Goal: Information Seeking & Learning: Learn about a topic

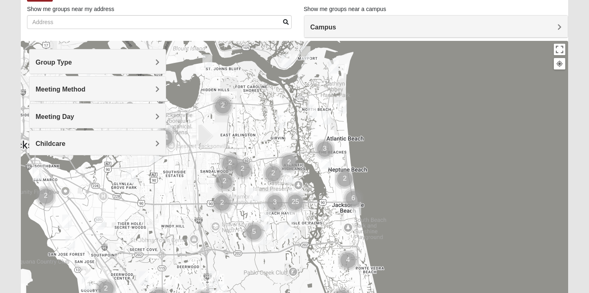
scroll to position [53, 0]
click at [157, 57] on div "Group Type" at bounding box center [97, 61] width 136 height 24
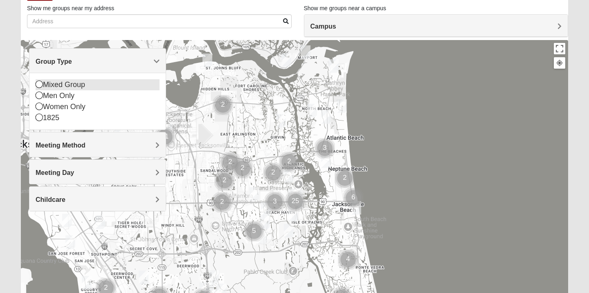
click at [41, 86] on icon at bounding box center [39, 84] width 7 height 7
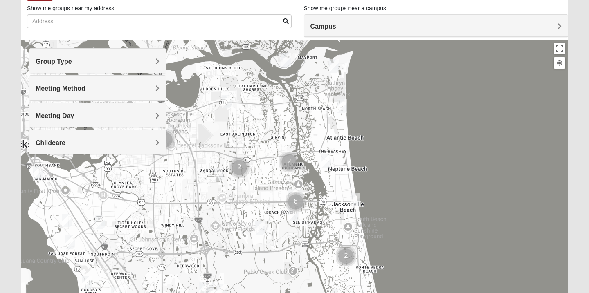
click at [86, 62] on h4 "Group Type" at bounding box center [98, 62] width 124 height 8
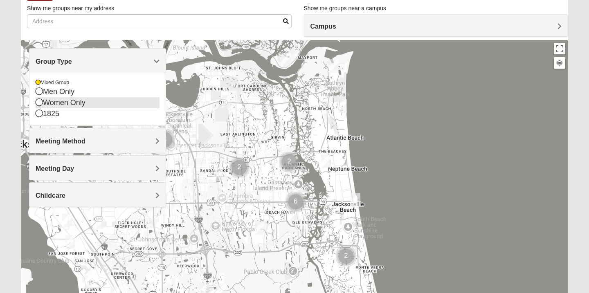
click at [38, 103] on icon at bounding box center [39, 102] width 7 height 7
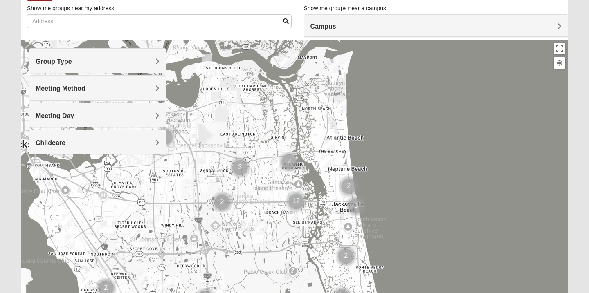
click at [87, 65] on h4 "Group Type" at bounding box center [98, 62] width 124 height 8
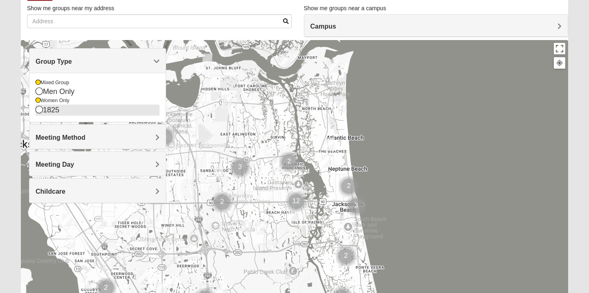
click at [38, 109] on icon at bounding box center [39, 109] width 7 height 7
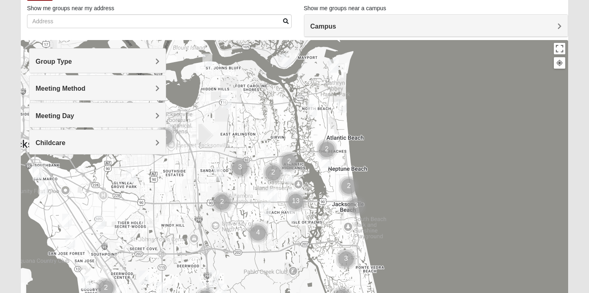
click at [135, 66] on div "Group Type" at bounding box center [97, 61] width 136 height 24
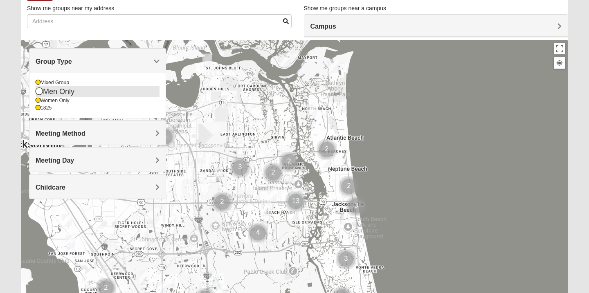
click at [40, 92] on icon at bounding box center [39, 91] width 7 height 7
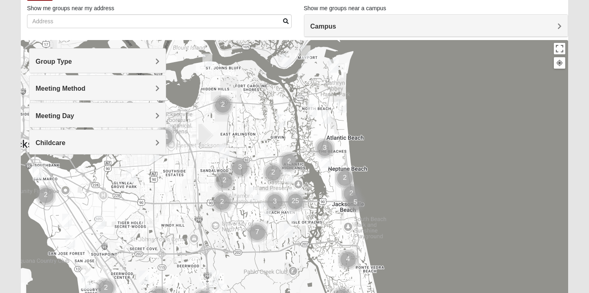
click at [72, 61] on span "Group Type" at bounding box center [54, 61] width 36 height 7
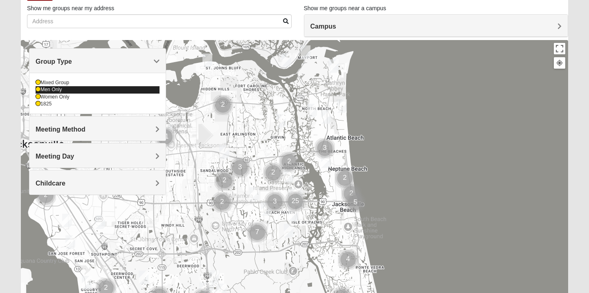
click at [38, 90] on icon at bounding box center [38, 89] width 5 height 5
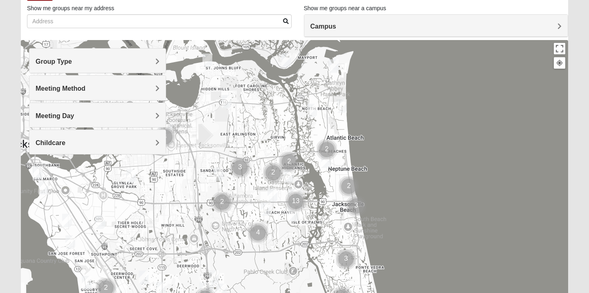
click at [95, 90] on h4 "Meeting Method" at bounding box center [98, 89] width 124 height 8
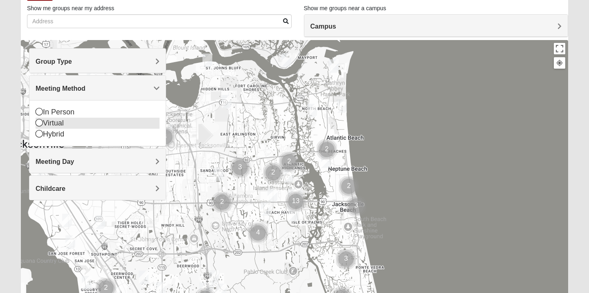
click at [38, 124] on icon at bounding box center [39, 122] width 7 height 7
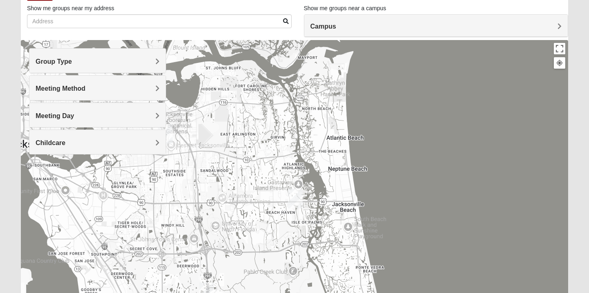
click at [70, 93] on div "Meeting Method" at bounding box center [97, 88] width 136 height 24
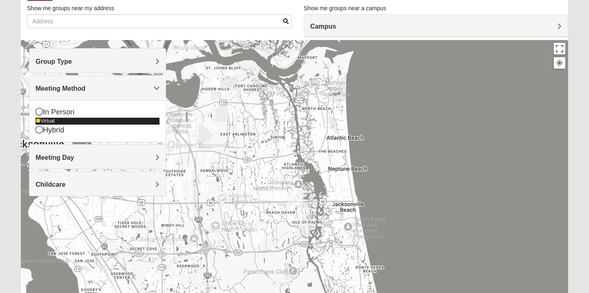
click at [38, 121] on icon at bounding box center [38, 121] width 5 height 5
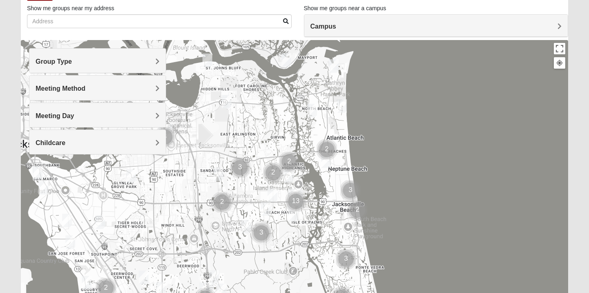
click at [123, 114] on h4 "Meeting Day" at bounding box center [98, 116] width 124 height 8
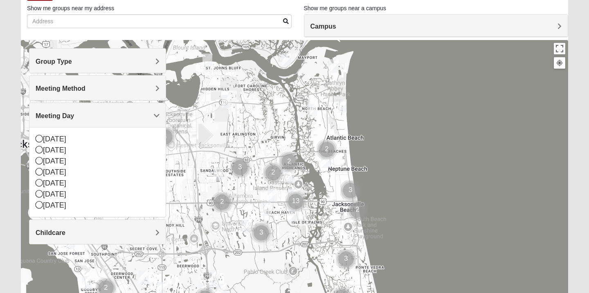
click at [123, 114] on h4 "Meeting Day" at bounding box center [98, 116] width 124 height 8
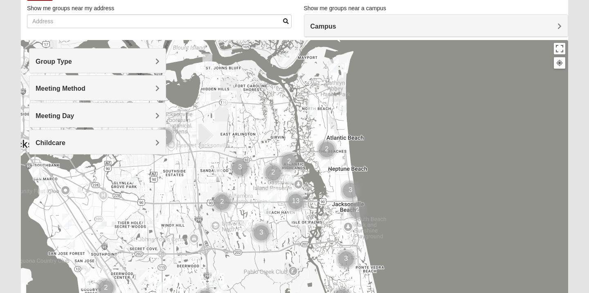
click at [115, 137] on div "Childcare" at bounding box center [97, 142] width 136 height 24
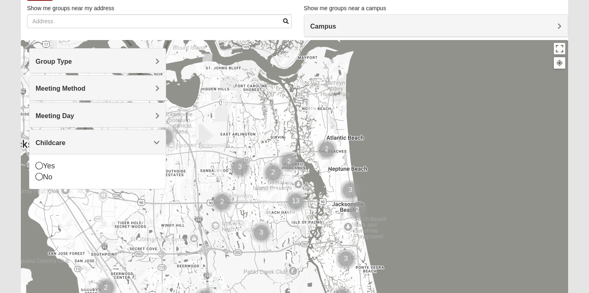
click at [115, 138] on div "Childcare" at bounding box center [97, 142] width 136 height 24
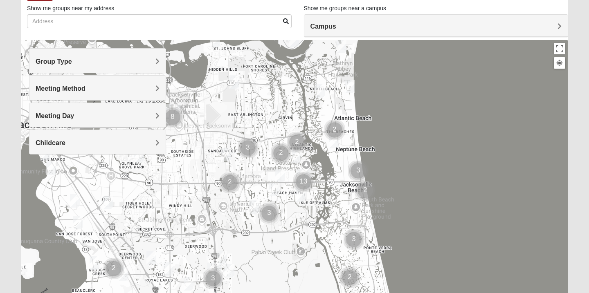
drag, startPoint x: 164, startPoint y: 235, endPoint x: 172, endPoint y: 213, distance: 23.9
click at [172, 213] on div at bounding box center [294, 203] width 547 height 327
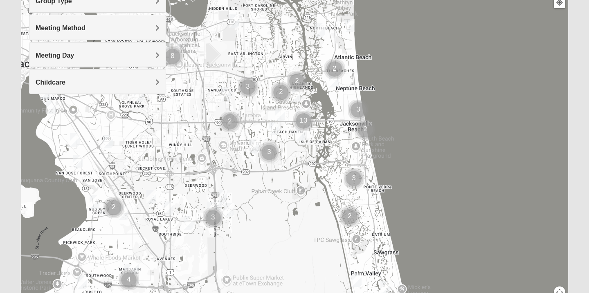
scroll to position [88, 0]
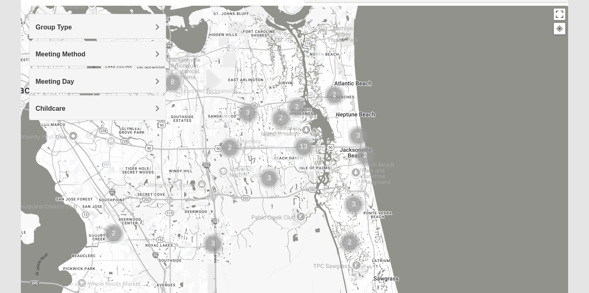
click at [75, 167] on img "Mixed Brown 32207" at bounding box center [75, 167] width 10 height 14
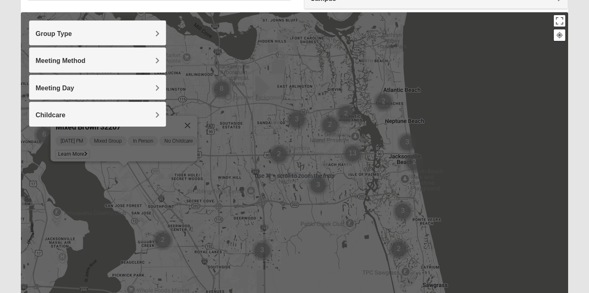
scroll to position [89, 0]
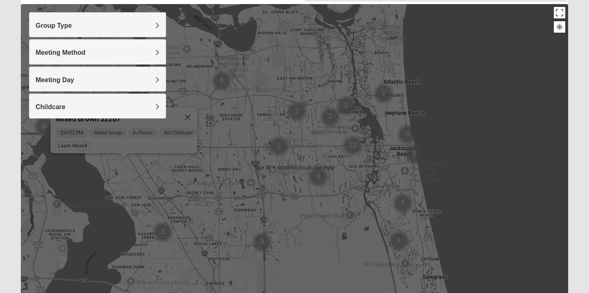
click at [100, 165] on div "Mixed Brown 32207 [DATE] PM Mixed Group In Person No Childcare Learn More" at bounding box center [294, 167] width 547 height 327
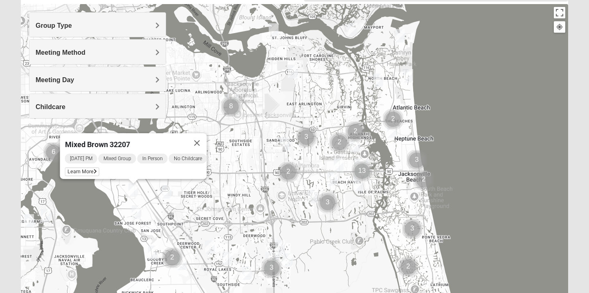
drag, startPoint x: 102, startPoint y: 177, endPoint x: 111, endPoint y: 203, distance: 27.8
click at [111, 203] on div "Mixed Brown 32207 [DATE] PM Mixed Group In Person No Childcare Learn More" at bounding box center [294, 167] width 547 height 327
click at [275, 256] on img "Baymeadows" at bounding box center [273, 262] width 15 height 20
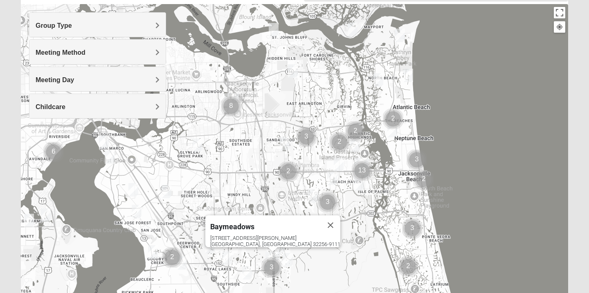
click at [288, 259] on img "Mixed Craig & Marsha Myers 32256" at bounding box center [288, 260] width 10 height 14
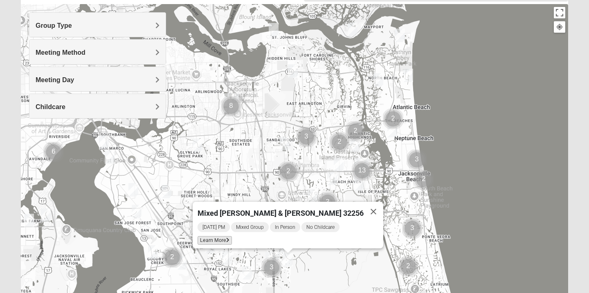
click at [230, 238] on icon at bounding box center [227, 240] width 3 height 5
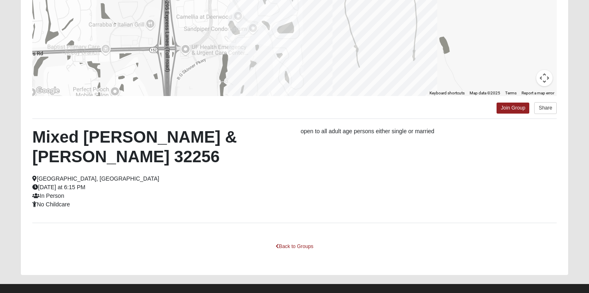
scroll to position [125, 0]
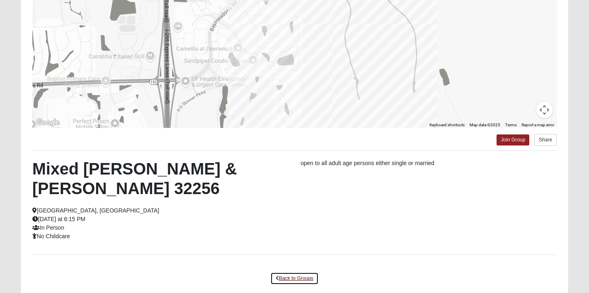
click at [287, 279] on link "Back to Groups" at bounding box center [294, 278] width 48 height 13
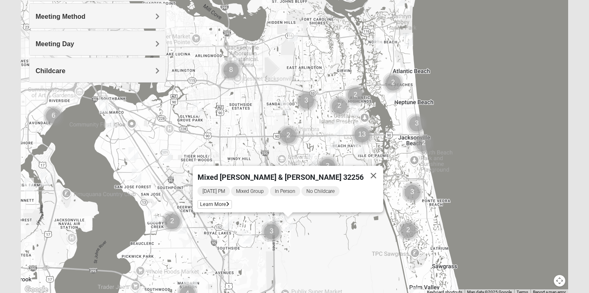
click at [333, 142] on img "1825 Mens Cason 32224" at bounding box center [332, 143] width 10 height 14
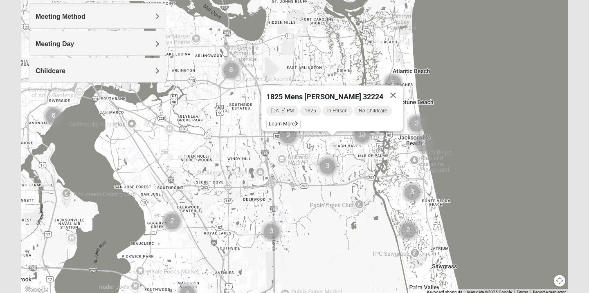
click at [379, 47] on img "1825 Mixed Curry 32233" at bounding box center [379, 44] width 10 height 14
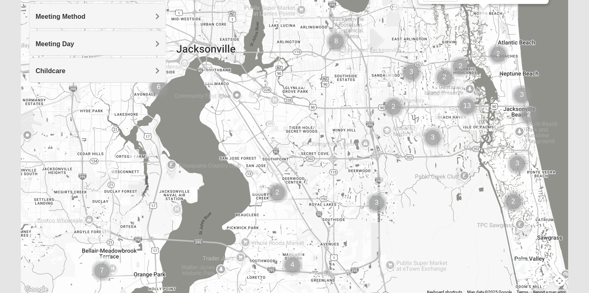
drag, startPoint x: 328, startPoint y: 72, endPoint x: 434, endPoint y: 34, distance: 112.7
click at [434, 35] on div "1825 Mixed [PERSON_NAME] 32233 [DATE] PM 1825 In Person No Childcare Learn More" at bounding box center [294, 131] width 547 height 327
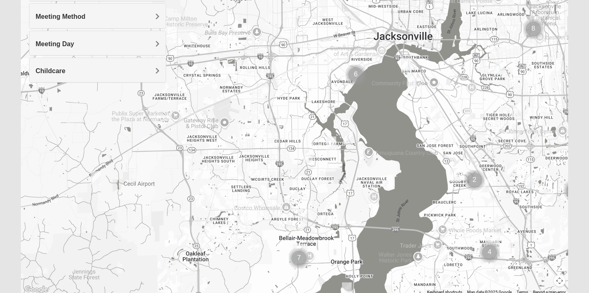
drag, startPoint x: 140, startPoint y: 205, endPoint x: 350, endPoint y: 190, distance: 210.0
click at [350, 190] on div "1825 Mixed [PERSON_NAME] 32233 [DATE] PM 1825 In Person No Childcare Learn More" at bounding box center [294, 131] width 547 height 327
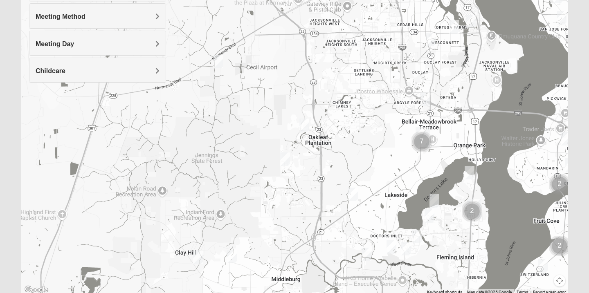
drag, startPoint x: 259, startPoint y: 254, endPoint x: 372, endPoint y: 139, distance: 161.2
click at [372, 139] on div "1825 Mixed [PERSON_NAME] 32233 [DATE] PM 1825 In Person No Childcare Learn More" at bounding box center [294, 131] width 547 height 327
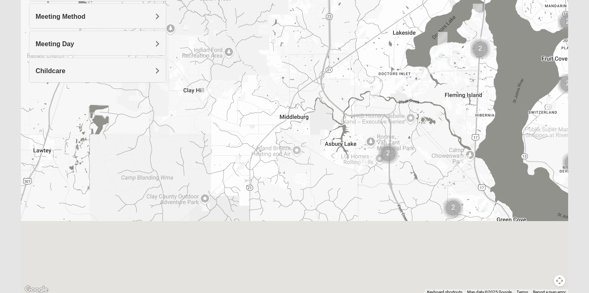
drag, startPoint x: 315, startPoint y: 194, endPoint x: 323, endPoint y: 26, distance: 168.7
click at [323, 26] on div "1825 Mixed [PERSON_NAME] 32233 [DATE] PM 1825 In Person No Childcare Learn More" at bounding box center [294, 131] width 547 height 327
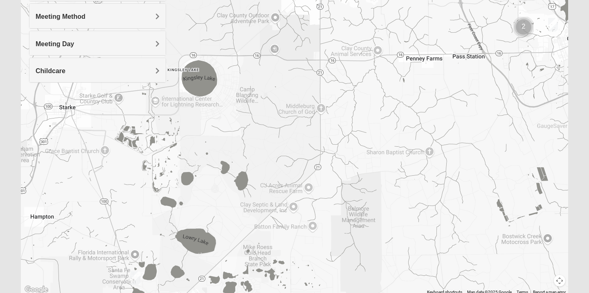
drag, startPoint x: 283, startPoint y: 144, endPoint x: 352, endPoint y: -36, distance: 192.5
click at [352, 0] on html "Log In Find A Group Error Show List Loading Groups" at bounding box center [294, 100] width 589 height 450
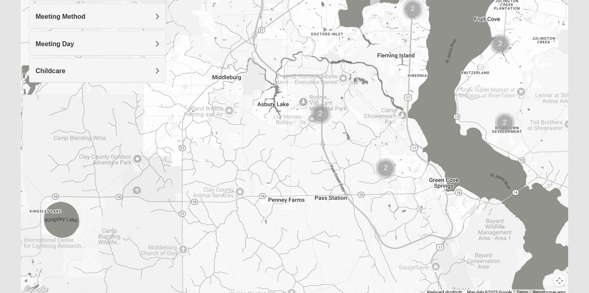
drag, startPoint x: 361, startPoint y: 144, endPoint x: 225, endPoint y: 279, distance: 191.2
click at [225, 281] on div "1825 Mixed [PERSON_NAME] 32233 [DATE] PM 1825 In Person No Childcare Learn More" at bounding box center [294, 131] width 547 height 327
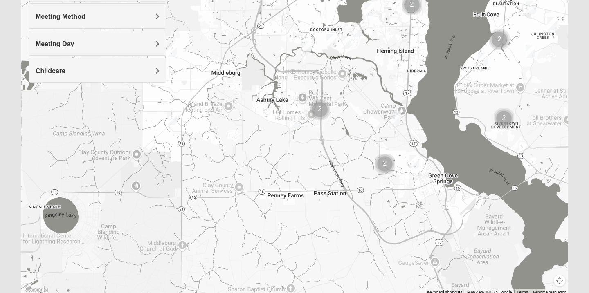
click at [173, 122] on img "Womens Helms 32068" at bounding box center [172, 119] width 10 height 14
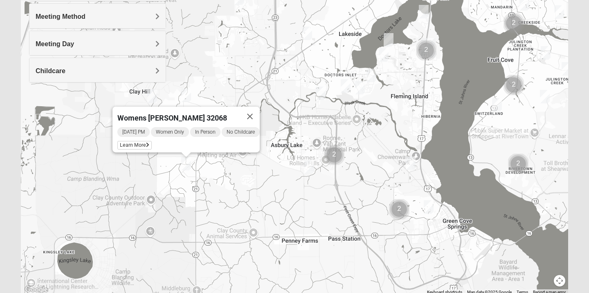
drag, startPoint x: 210, startPoint y: 133, endPoint x: 225, endPoint y: 180, distance: 49.6
click at [225, 180] on div "Womens [PERSON_NAME] 32068 [DATE] PM Women Only In Person No Childcare Learn Mo…" at bounding box center [294, 131] width 547 height 327
click at [150, 95] on img "Online Mixed Hodges 32068" at bounding box center [153, 97] width 10 height 14
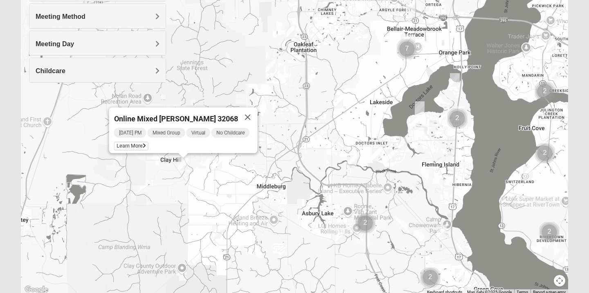
drag, startPoint x: 189, startPoint y: 108, endPoint x: 221, endPoint y: 179, distance: 78.0
click at [221, 179] on div "Online Mixed [PERSON_NAME] 32068 [DATE] PM Mixed Group Virtual No Childcare Lea…" at bounding box center [294, 131] width 547 height 327
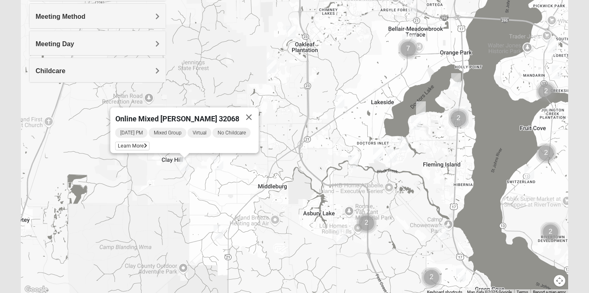
click at [218, 162] on img "Mixed Anderson 32068" at bounding box center [219, 164] width 10 height 14
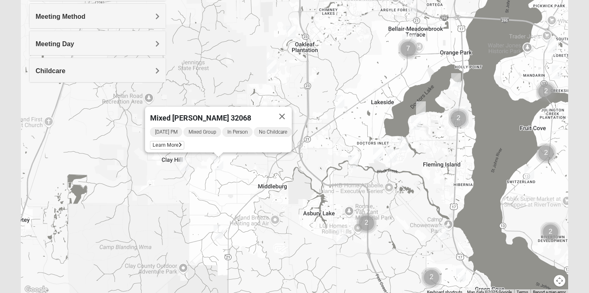
click at [342, 236] on img "Mixed Attebury 32043" at bounding box center [342, 236] width 10 height 14
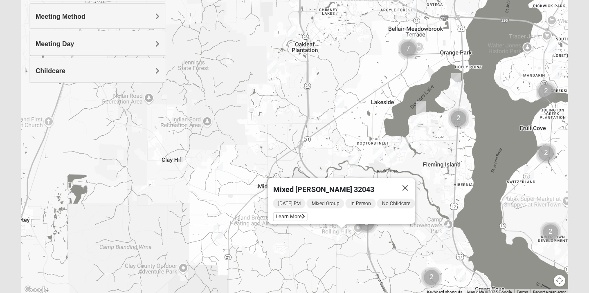
click at [352, 157] on img "Mixed Widergren 32043" at bounding box center [353, 162] width 10 height 14
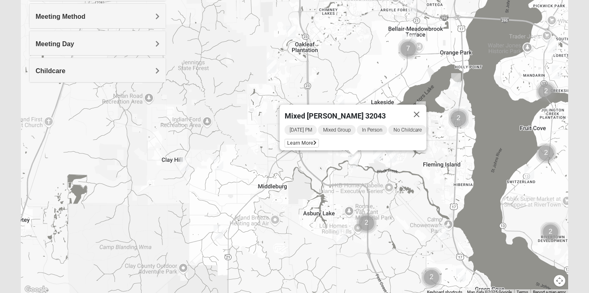
click at [270, 69] on img "Mixed Newton 32065" at bounding box center [272, 67] width 10 height 14
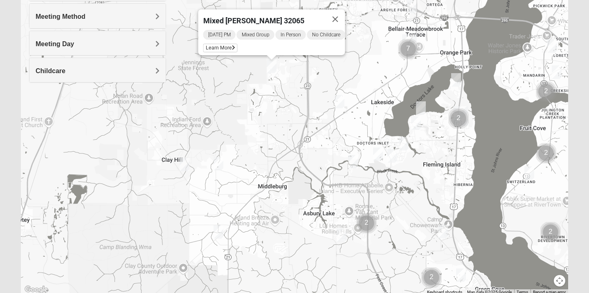
click at [341, 103] on img "Womens Winters 32065" at bounding box center [340, 102] width 10 height 14
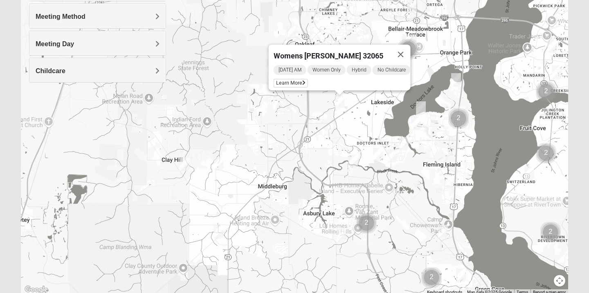
click at [292, 31] on img "1825 Mens Potrawski 32065" at bounding box center [291, 33] width 10 height 14
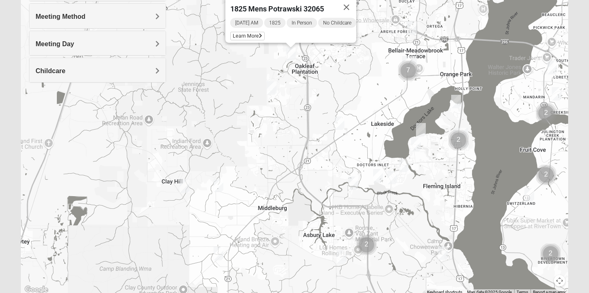
click at [391, 177] on img "Womens New 32068" at bounding box center [392, 178] width 10 height 14
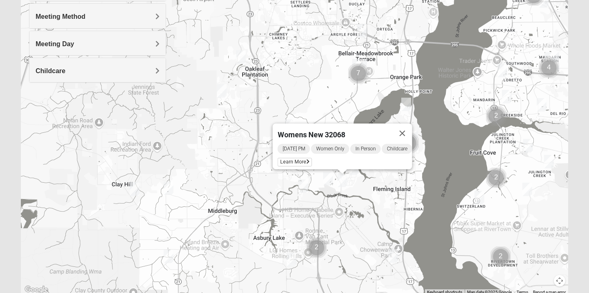
drag, startPoint x: 419, startPoint y: 183, endPoint x: 368, endPoint y: 185, distance: 50.7
click at [367, 185] on div "Womens New 32068 [DATE] PM Women Only In Person Childcare Learn More" at bounding box center [294, 131] width 547 height 327
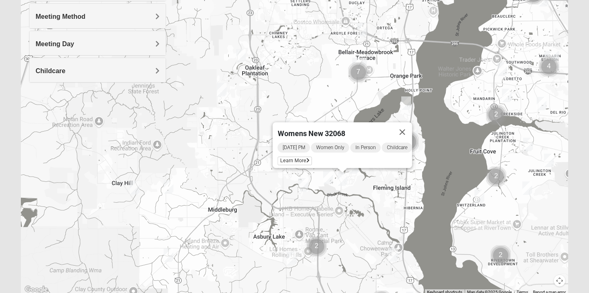
click at [327, 178] on img "Mixed Atwood 32068" at bounding box center [328, 178] width 10 height 14
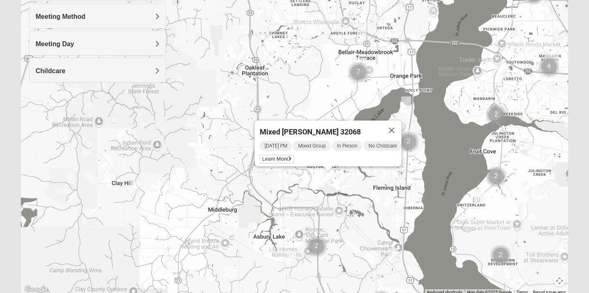
click at [393, 258] on img "Mixed Bowers 32043" at bounding box center [393, 255] width 10 height 14
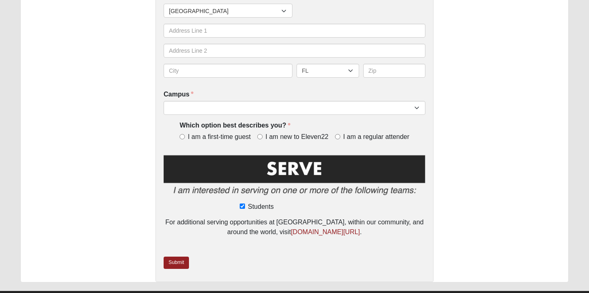
scroll to position [286, 0]
